Goal: Task Accomplishment & Management: Complete application form

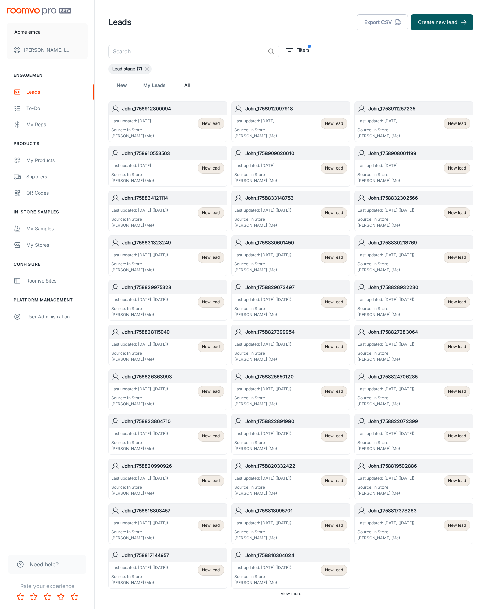
click at [442, 22] on button "Create new lead" at bounding box center [442, 22] width 63 height 16
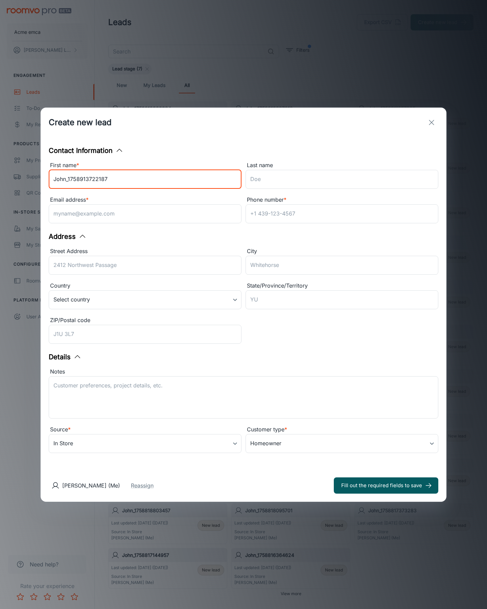
type input "John_1758913722187"
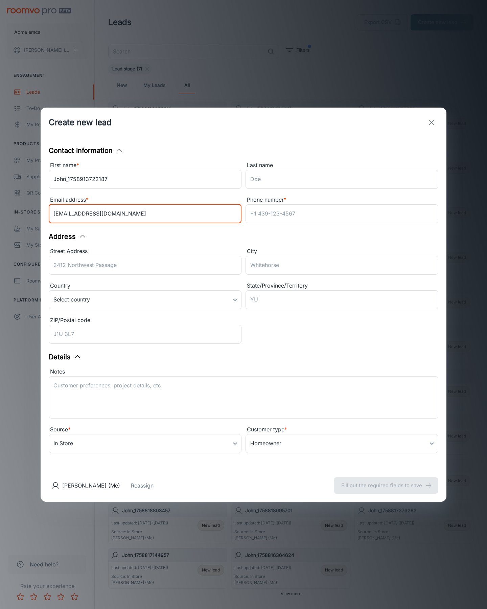
type input "[EMAIL_ADDRESS][DOMAIN_NAME]"
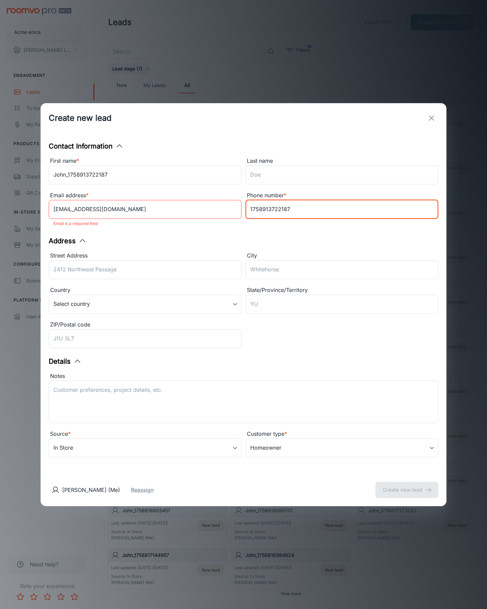
type input "1758913722187"
click at [407, 485] on button "Create new lead" at bounding box center [407, 490] width 63 height 16
